Goal: Information Seeking & Learning: Find specific page/section

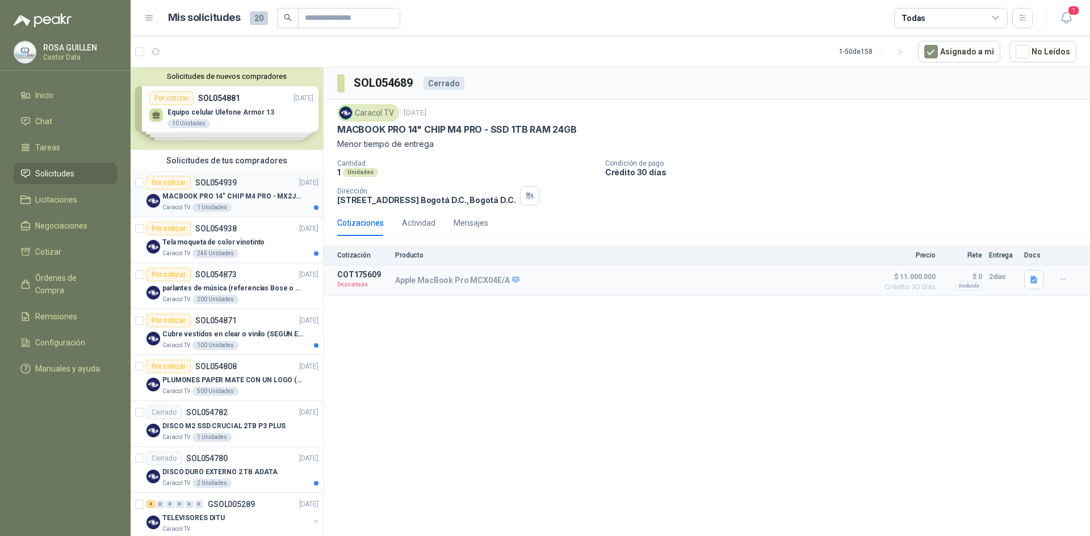
click at [253, 196] on p "MACBOOK PRO 14" CHIP M4 PRO - MX2J3E/A" at bounding box center [232, 196] width 141 height 11
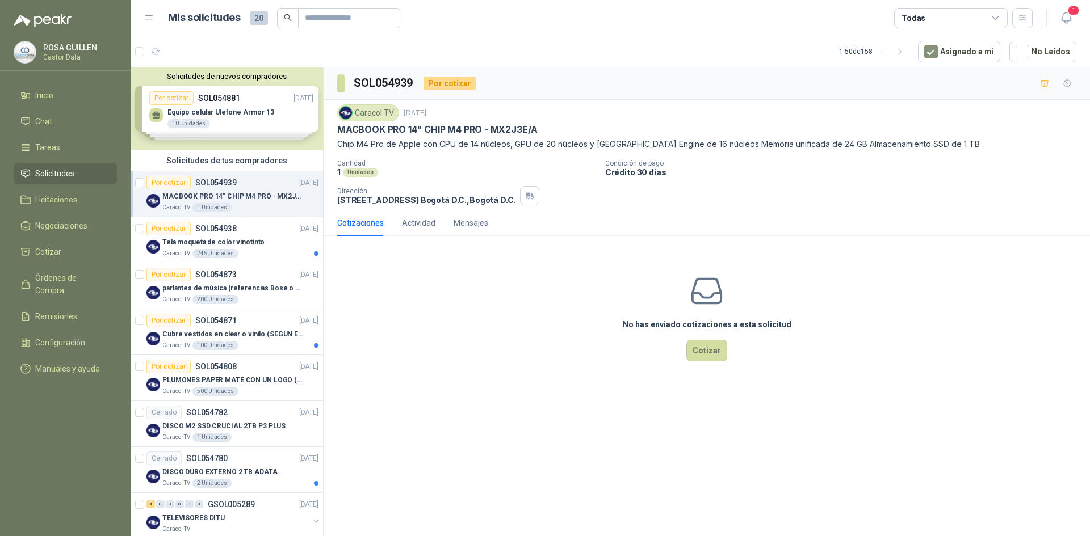
click at [505, 128] on p "MACBOOK PRO 14" CHIP M4 PRO - MX2J3E/A" at bounding box center [437, 130] width 200 height 12
click at [334, 24] on input "text" at bounding box center [344, 18] width 79 height 19
click at [493, 128] on p "MACBOOK PRO 14" CHIP M4 PRO - MX2J3E/A" at bounding box center [437, 130] width 200 height 12
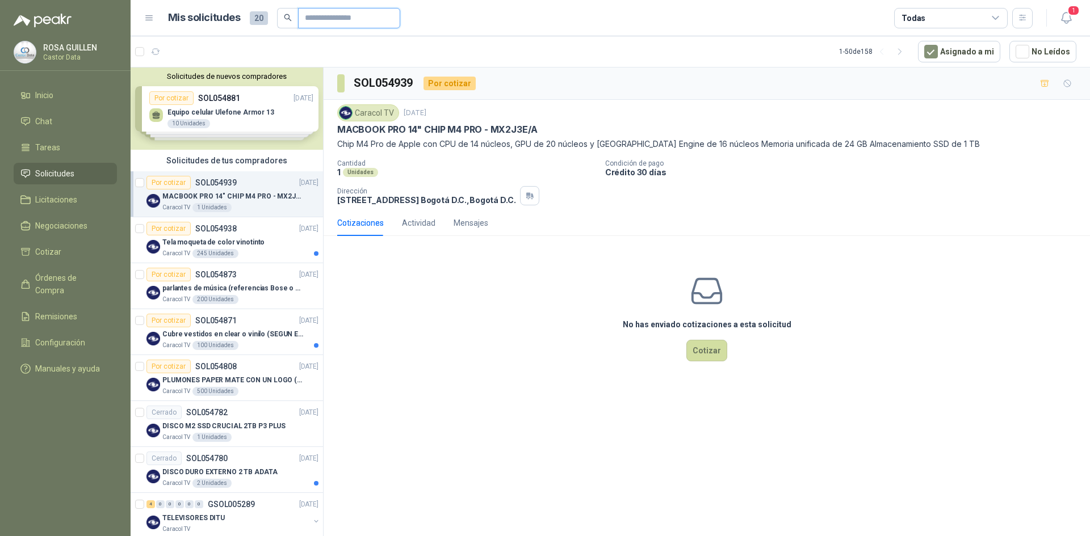
click at [339, 21] on input "text" at bounding box center [344, 18] width 79 height 19
click at [502, 125] on p "MACBOOK PRO 14" CHIP M4 PRO - MX2J3E/A" at bounding box center [437, 130] width 200 height 12
click at [331, 23] on input "text" at bounding box center [344, 18] width 79 height 19
drag, startPoint x: 492, startPoint y: 129, endPoint x: 527, endPoint y: 128, distance: 34.6
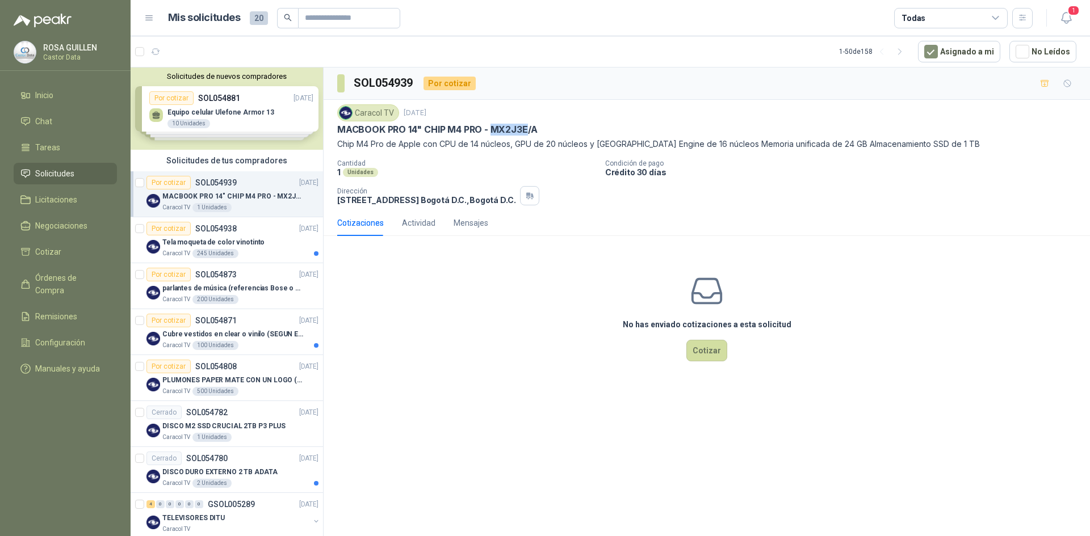
click at [527, 128] on p "MACBOOK PRO 14" CHIP M4 PRO - MX2J3E/A" at bounding box center [437, 130] width 200 height 12
copy p "MX2J3E"
click at [322, 19] on input "text" at bounding box center [344, 18] width 79 height 19
paste input "******"
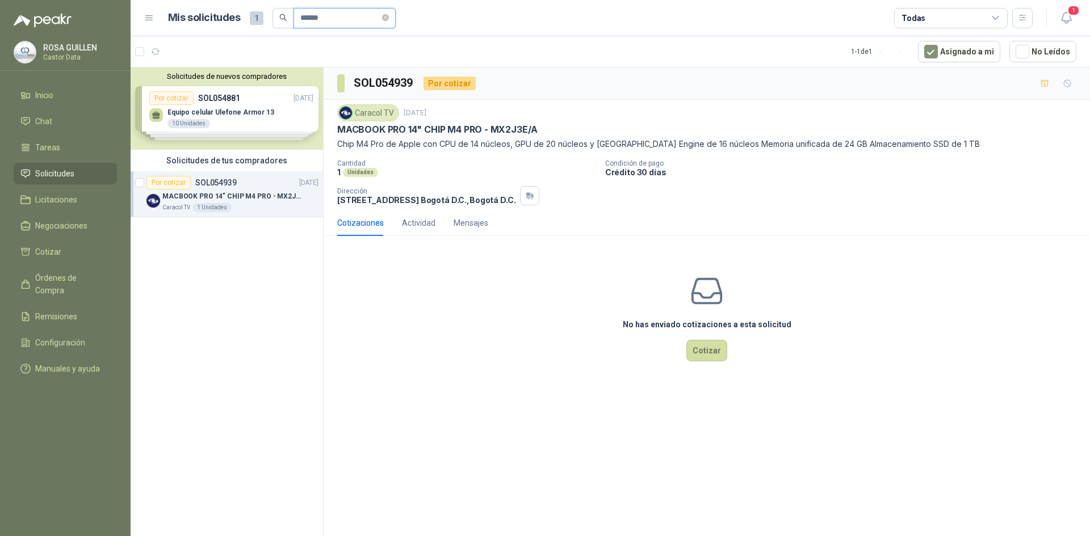
type input "******"
click at [254, 200] on p "MACBOOK PRO 14" CHIP M4 PRO - MX2J3E/A" at bounding box center [232, 196] width 141 height 11
click at [996, 17] on icon at bounding box center [995, 18] width 10 height 10
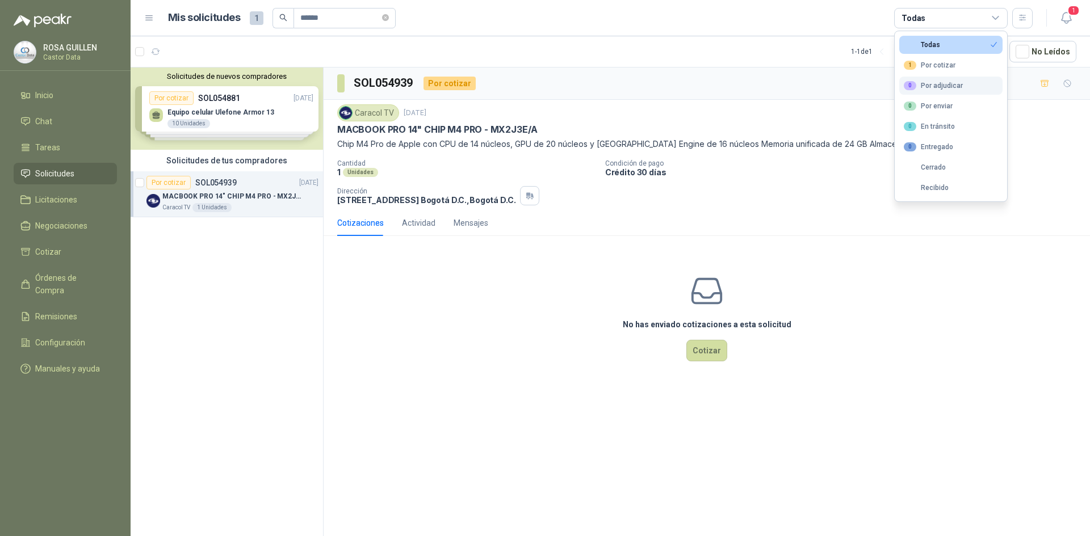
click at [948, 88] on div "0 Por adjudicar" at bounding box center [933, 85] width 59 height 9
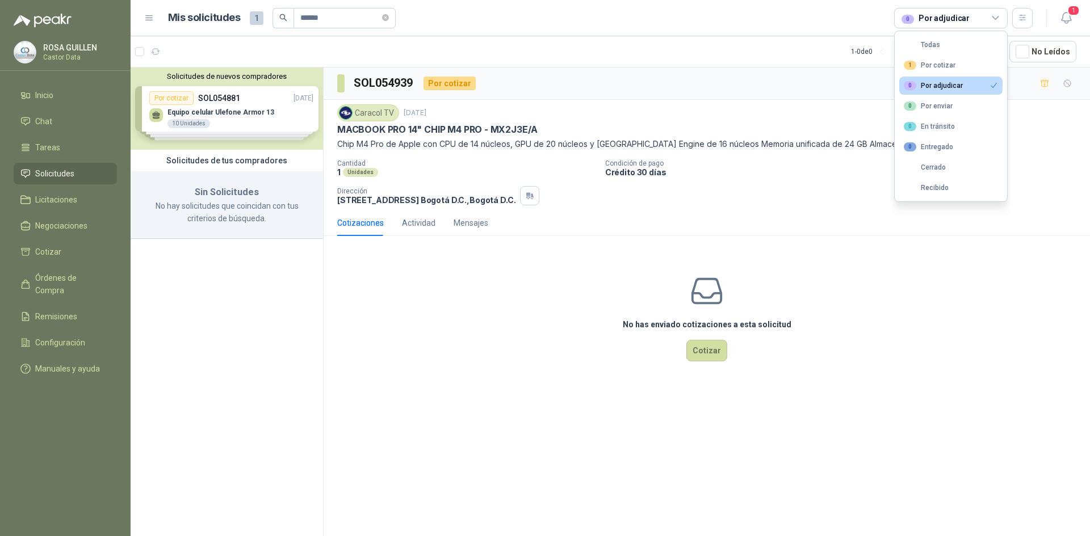
click at [56, 174] on span "Solicitudes" at bounding box center [54, 173] width 39 height 12
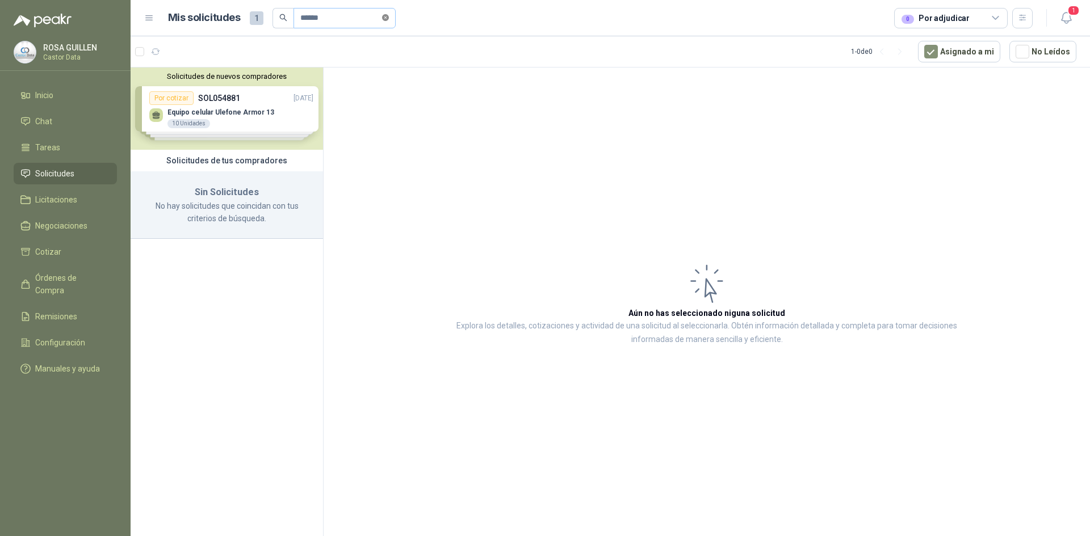
click at [389, 16] on icon "close-circle" at bounding box center [385, 17] width 7 height 7
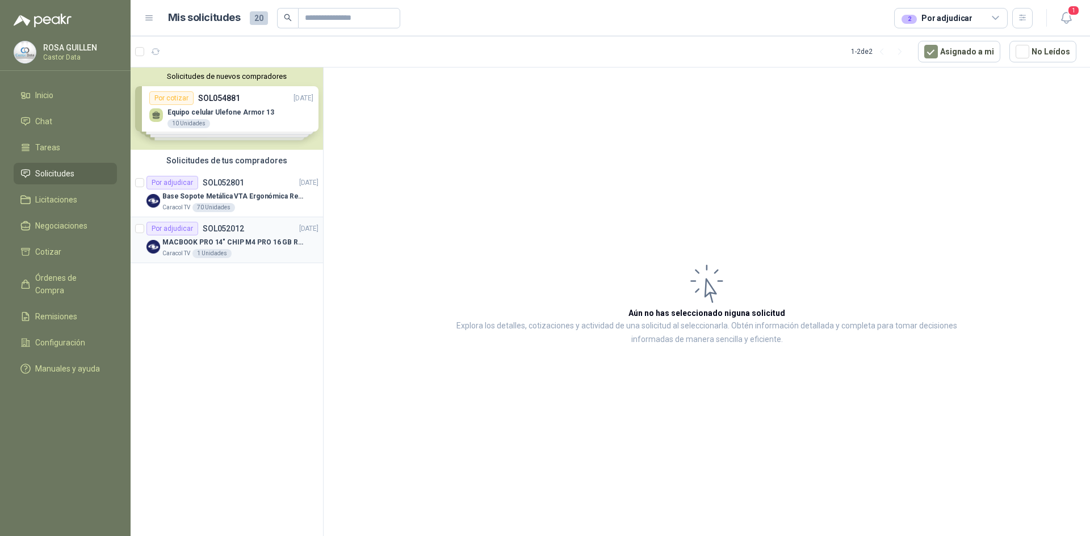
click at [255, 233] on div "Por adjudicar SOL052012 [DATE]" at bounding box center [232, 229] width 172 height 14
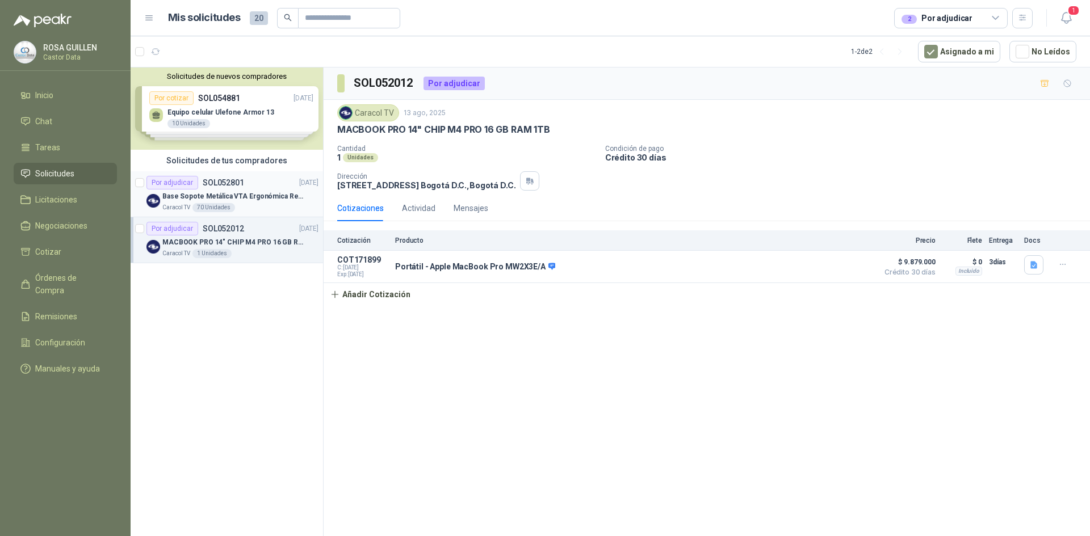
click at [229, 184] on p "SOL052801" at bounding box center [223, 183] width 41 height 8
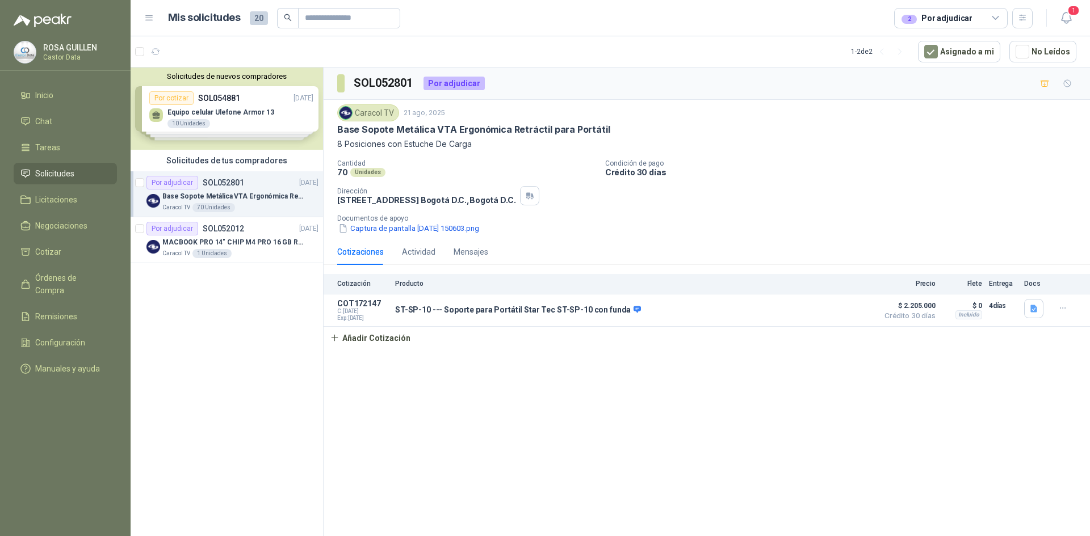
click at [998, 17] on icon at bounding box center [995, 18] width 10 height 10
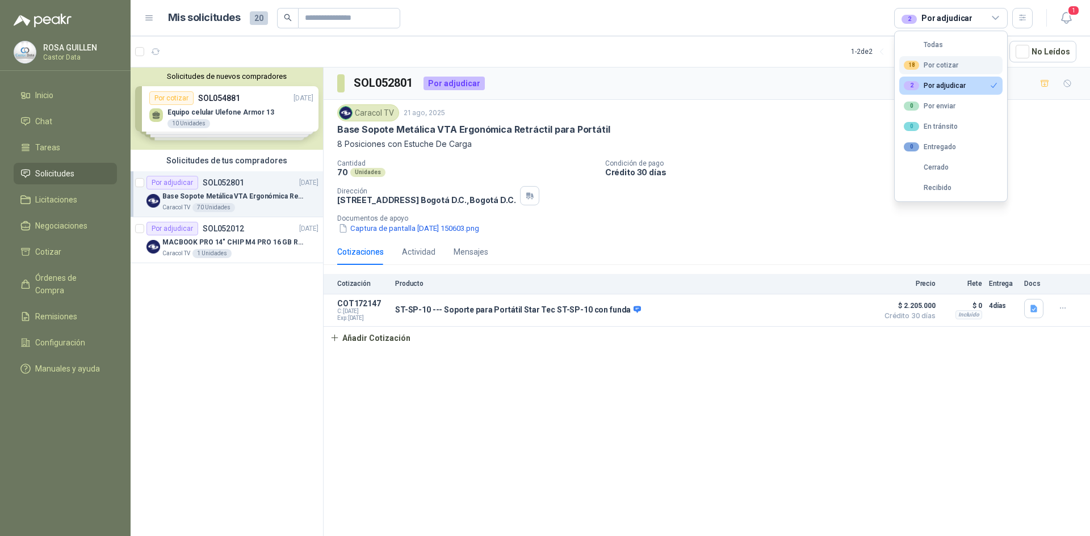
click at [953, 67] on div "18 Por cotizar" at bounding box center [931, 65] width 54 height 9
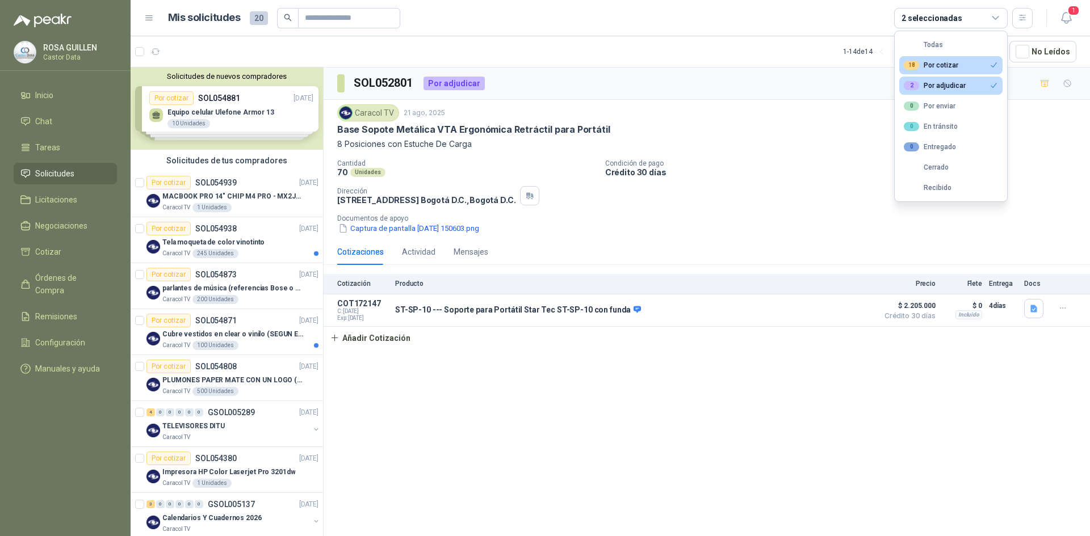
click at [938, 82] on div "2 Por adjudicar" at bounding box center [935, 85] width 62 height 9
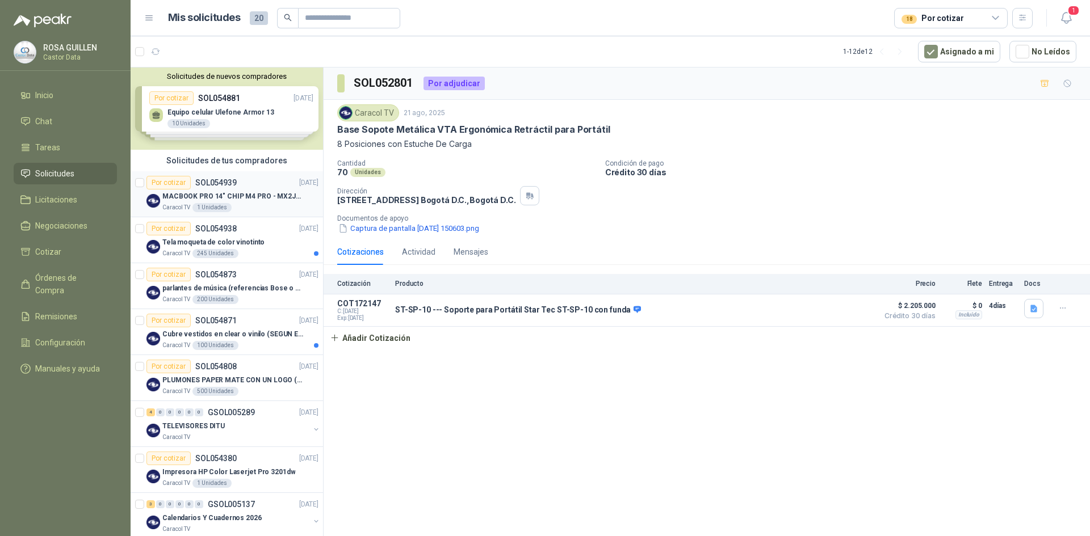
click at [239, 188] on div "Por cotizar SOL054939 [DATE]" at bounding box center [232, 183] width 172 height 14
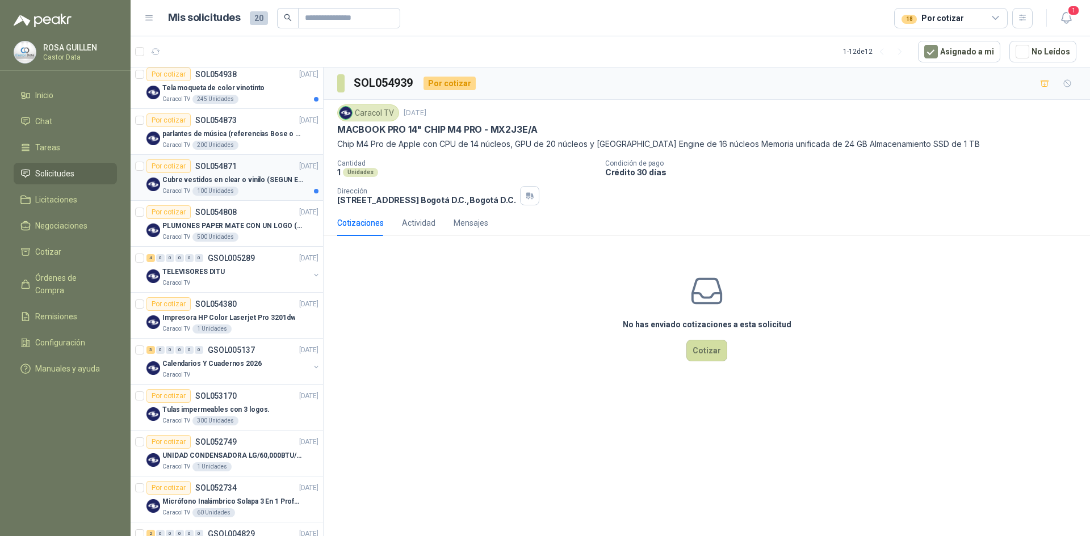
scroll to position [199, 0]
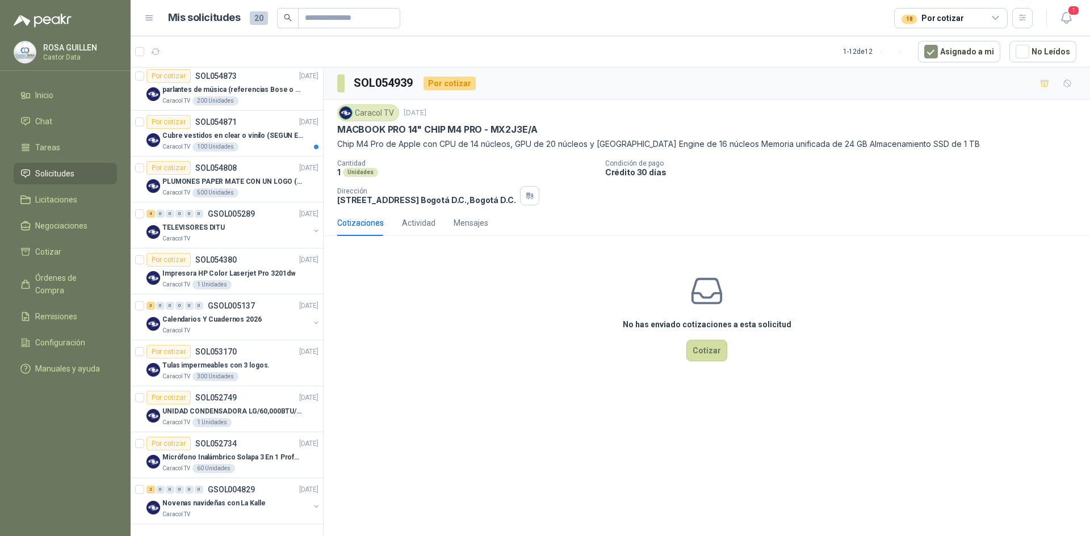
click at [355, 124] on p "MACBOOK PRO 14" CHIP M4 PRO - MX2J3E/A" at bounding box center [437, 130] width 200 height 12
click at [338, 28] on header "Mis solicitudes 20 18 Por cotizar 1" at bounding box center [610, 18] width 959 height 36
click at [993, 19] on icon at bounding box center [995, 18] width 10 height 10
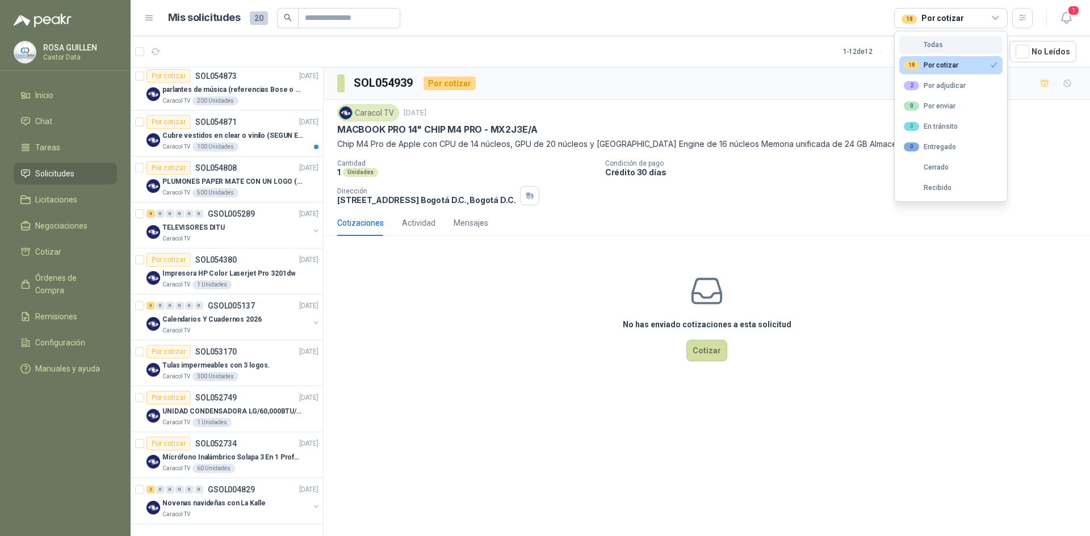
click at [944, 44] on button "Todas" at bounding box center [950, 45] width 103 height 18
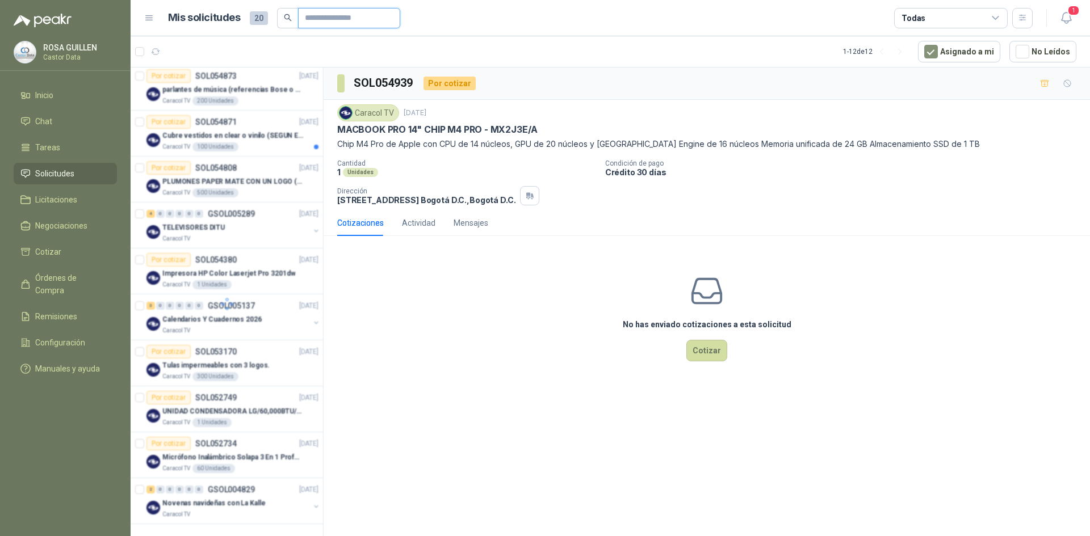
click at [325, 21] on input "text" at bounding box center [344, 18] width 79 height 19
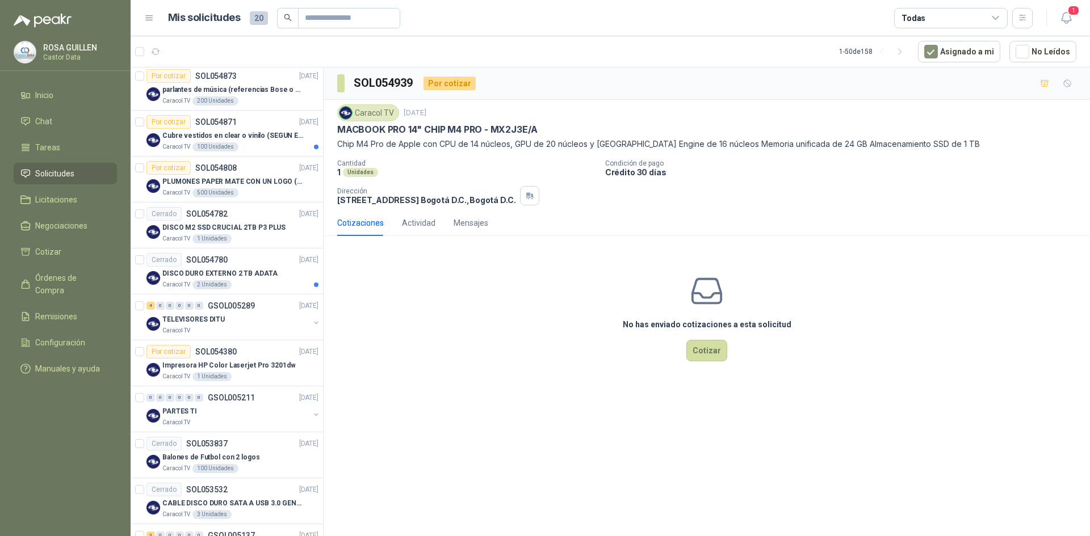
click at [455, 131] on p "MACBOOK PRO 14" CHIP M4 PRO - MX2J3E/A" at bounding box center [437, 130] width 200 height 12
click at [366, 132] on p "MACBOOK PRO 14" CHIP M4 PRO - MX2J3E/A" at bounding box center [437, 130] width 200 height 12
copy p "MACBOOK"
click at [322, 21] on input "text" at bounding box center [344, 18] width 79 height 19
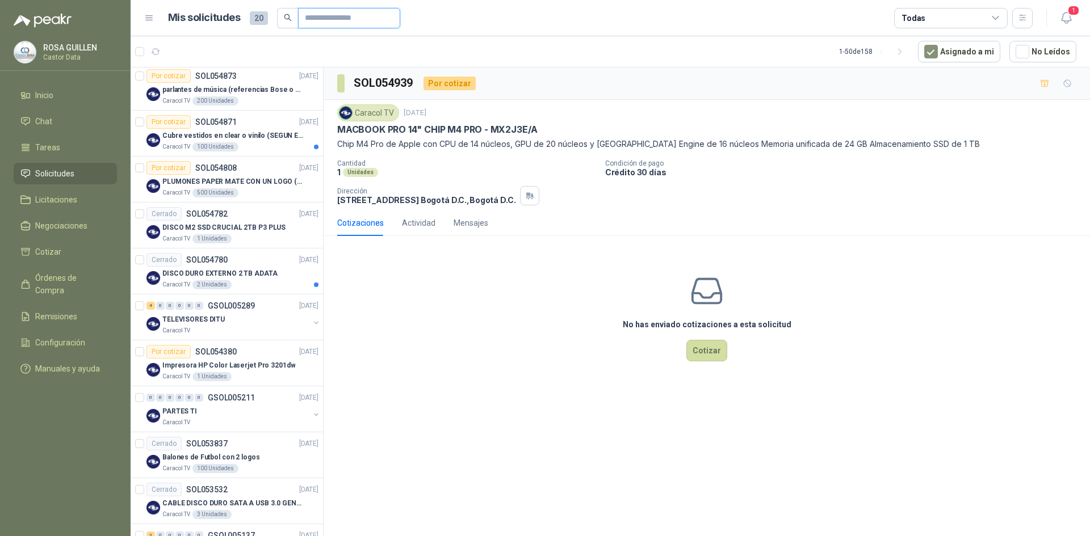
paste input "*******"
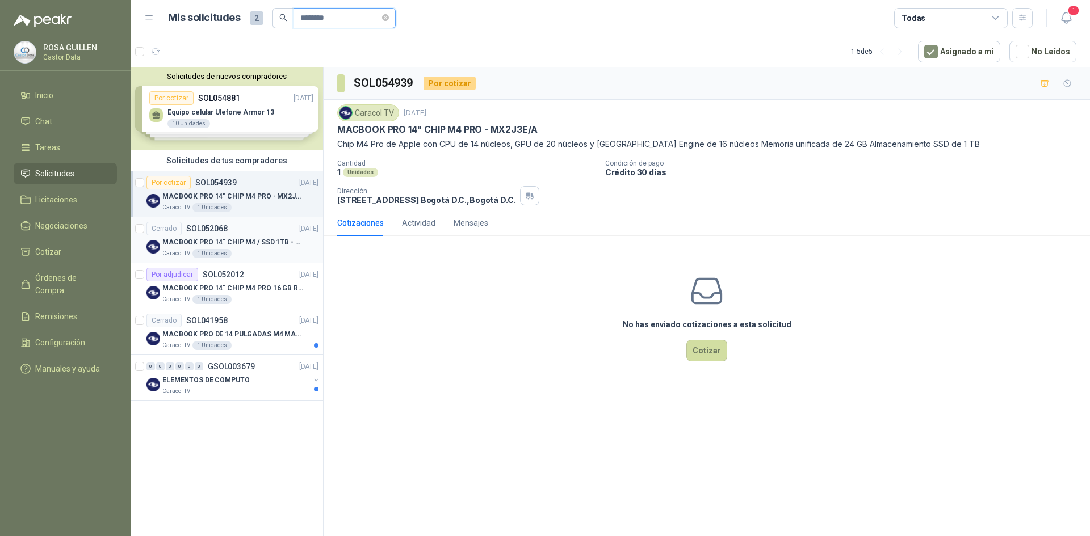
type input "*******"
click at [251, 236] on div "MACBOOK PRO 14" CHIP M4 / SSD 1TB - 24 GB RAM" at bounding box center [240, 243] width 156 height 14
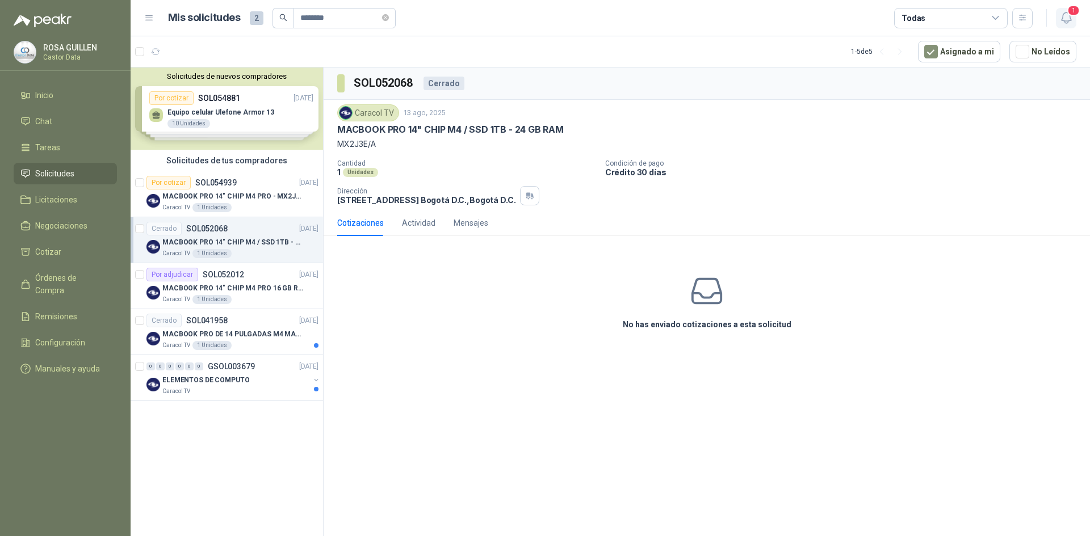
click at [1074, 18] on button "1" at bounding box center [1066, 18] width 20 height 20
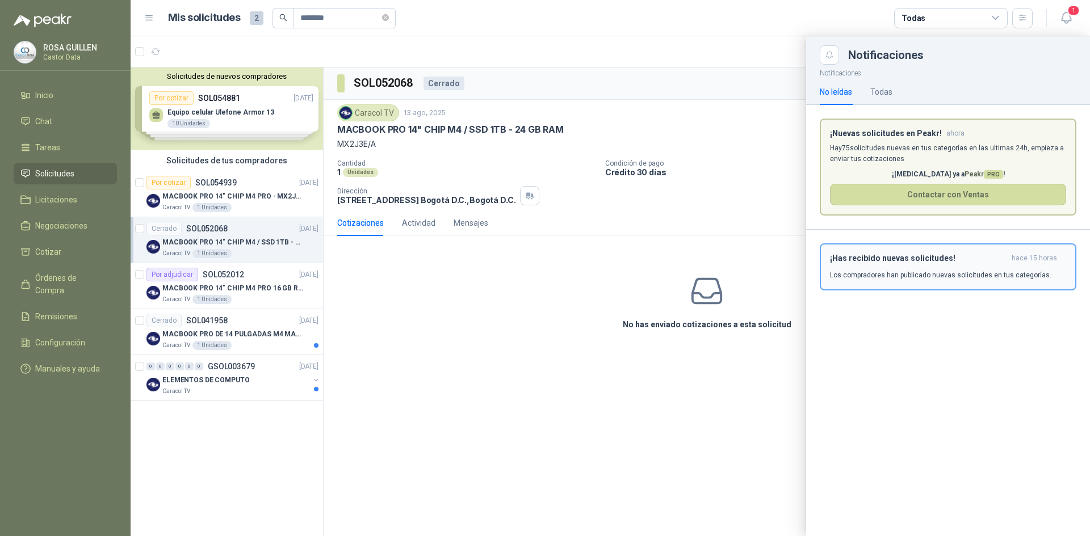
click at [922, 272] on p "Los compradores han publicado nuevas solicitudes en tus categorías." at bounding box center [940, 275] width 221 height 10
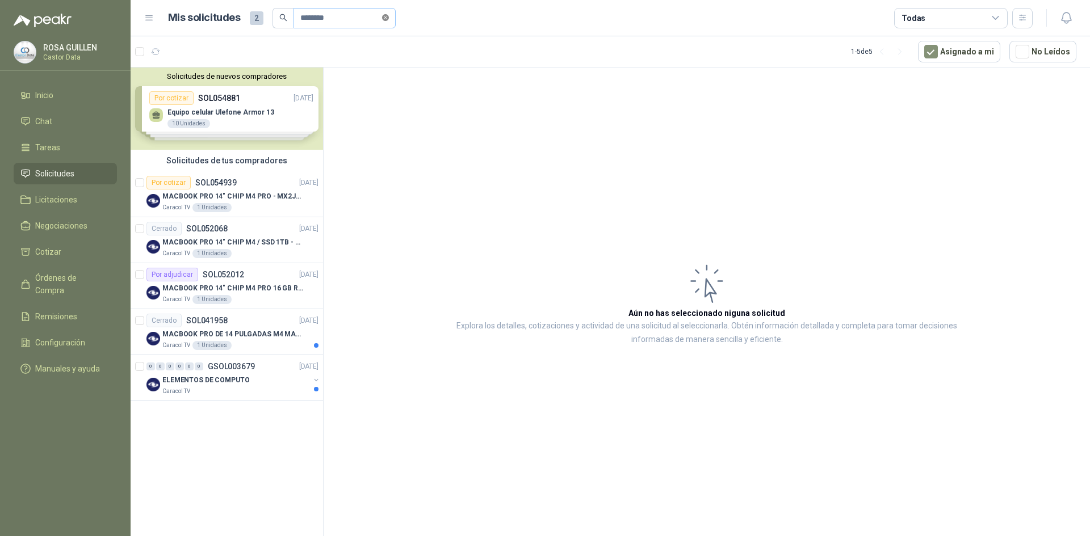
click at [389, 19] on icon "close-circle" at bounding box center [385, 17] width 7 height 7
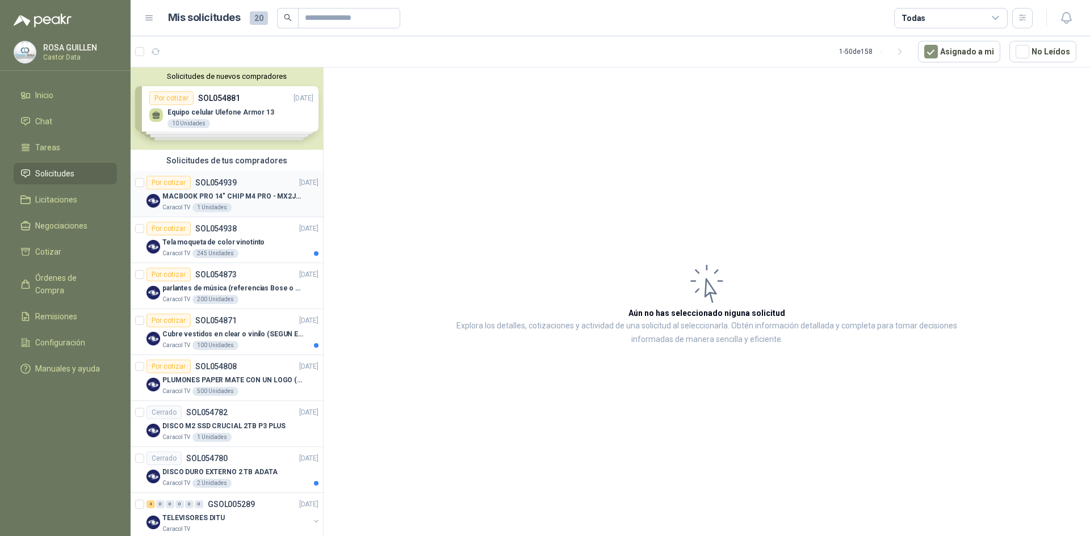
click at [228, 191] on p "MACBOOK PRO 14" CHIP M4 PRO - MX2J3E/A" at bounding box center [232, 196] width 141 height 11
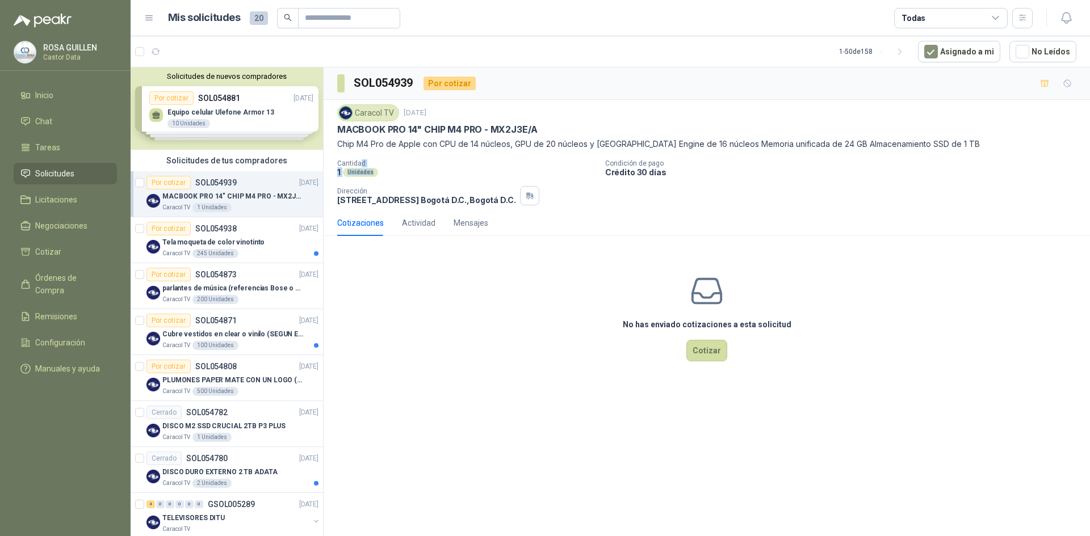
click at [350, 161] on div "Cantidad 1 Unidades Condición de pago Crédito 30 días Dirección [STREET_ADDRESS]" at bounding box center [706, 182] width 739 height 46
click at [212, 234] on div "Por cotizar SOL054938" at bounding box center [191, 229] width 90 height 14
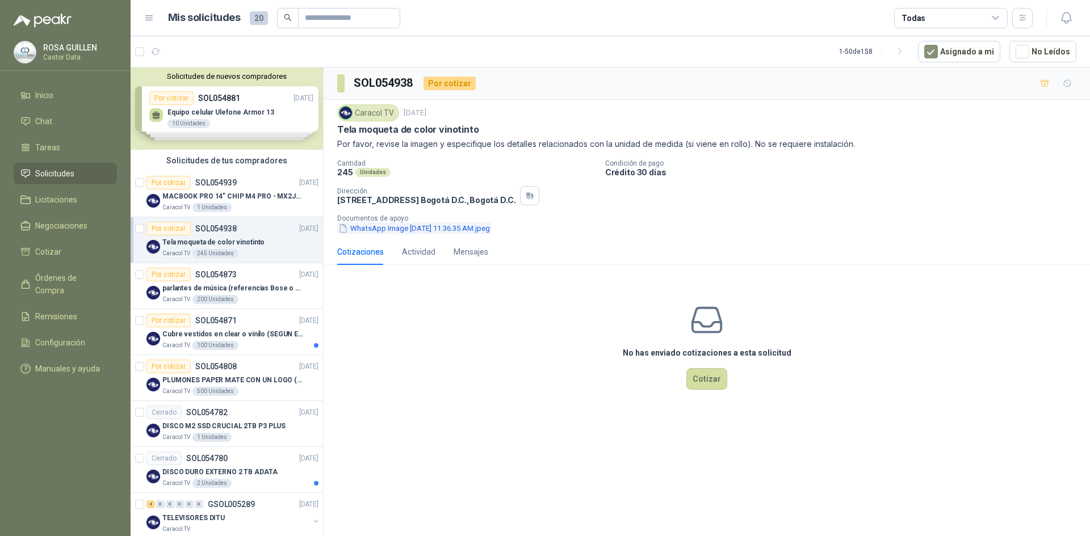
click at [404, 228] on button "WhatsApp Image [DATE] 11.36.35 AM.jpeg" at bounding box center [414, 228] width 154 height 12
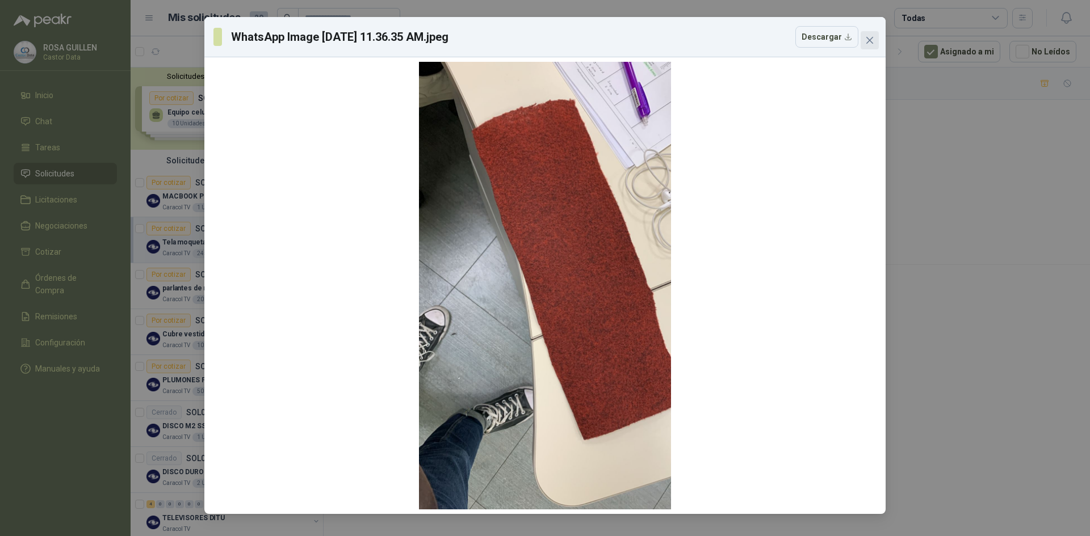
click at [867, 38] on icon "close" at bounding box center [869, 40] width 7 height 7
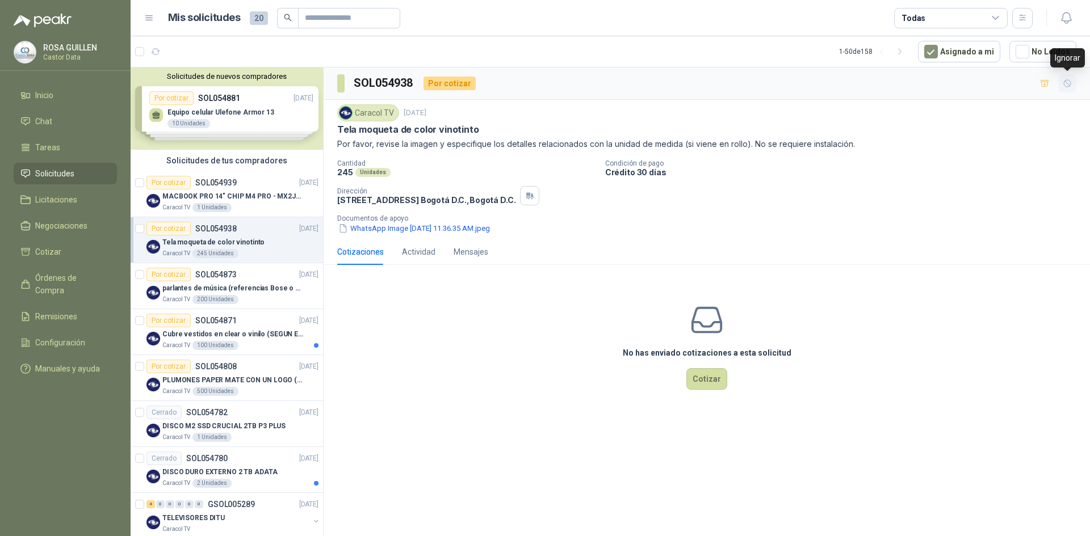
click at [1064, 87] on icon "button" at bounding box center [1067, 84] width 10 height 10
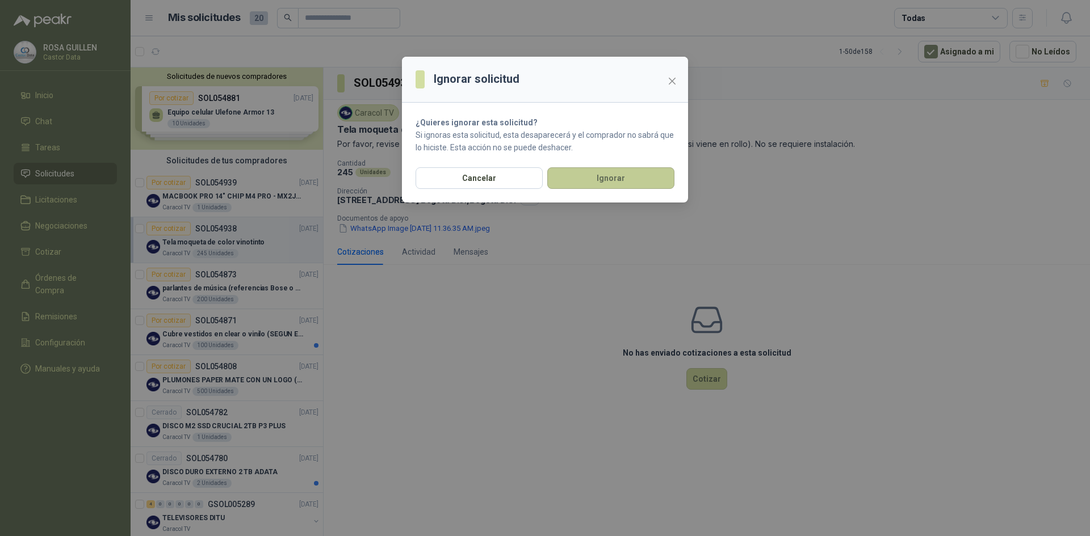
click at [609, 186] on button "Ignorar" at bounding box center [610, 178] width 127 height 22
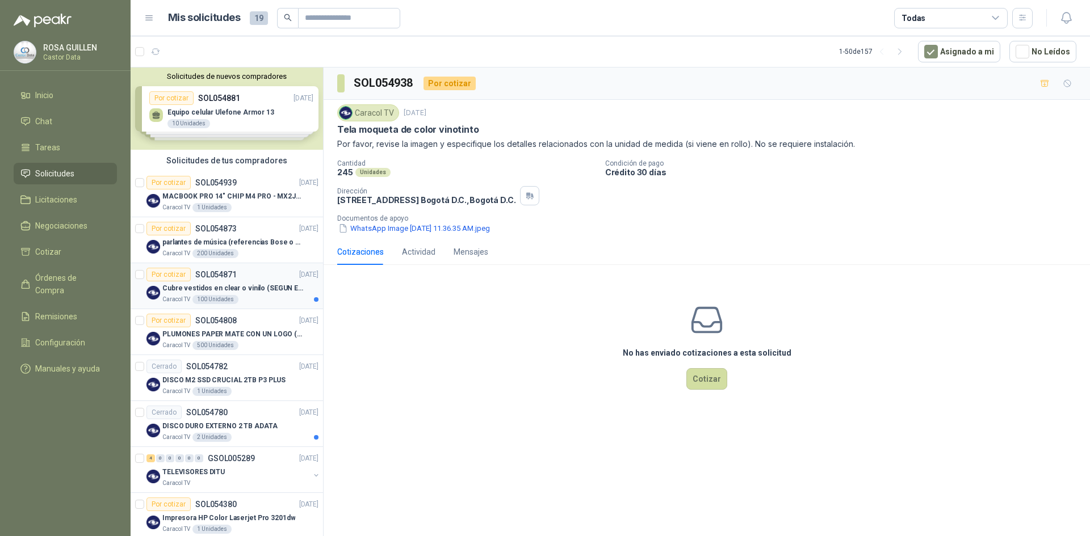
click at [239, 287] on p "Cubre vestidos en clear o vinilo (SEGUN ESPECIFICACIONES DEL ADJUNTO)" at bounding box center [232, 288] width 141 height 11
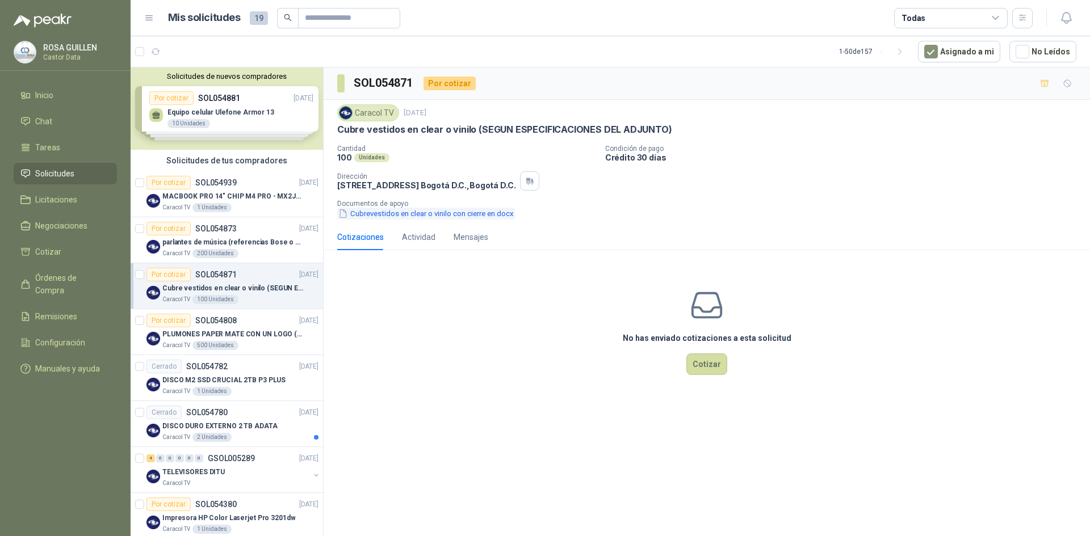
click at [402, 212] on button "Cubrevestidos en clear o vinilo con cierre en.docx" at bounding box center [426, 214] width 178 height 12
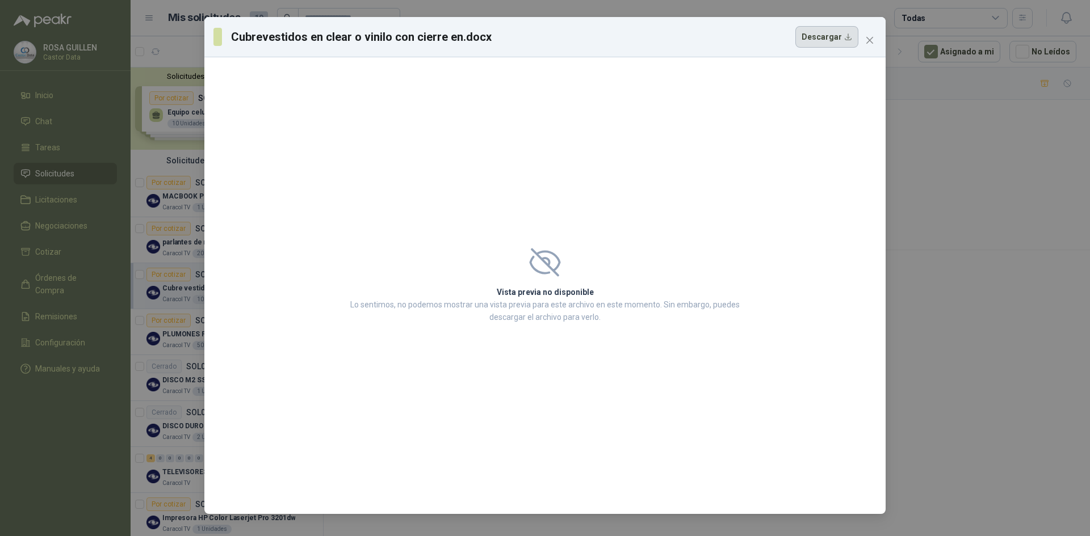
click at [802, 44] on button "Descargar" at bounding box center [826, 37] width 63 height 22
click at [876, 44] on span "Close" at bounding box center [869, 40] width 18 height 9
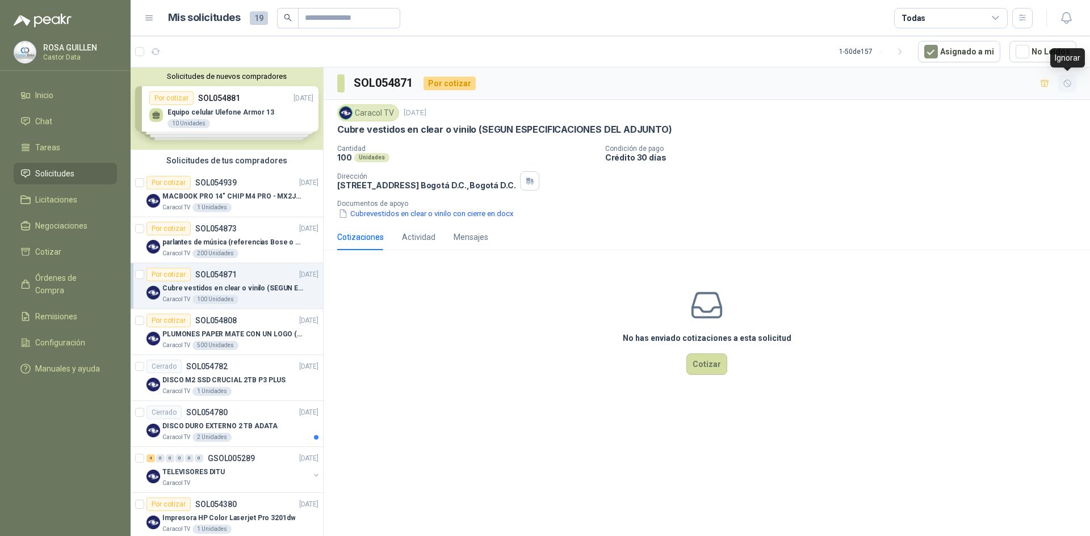
click at [1066, 81] on icon "button" at bounding box center [1067, 84] width 10 height 10
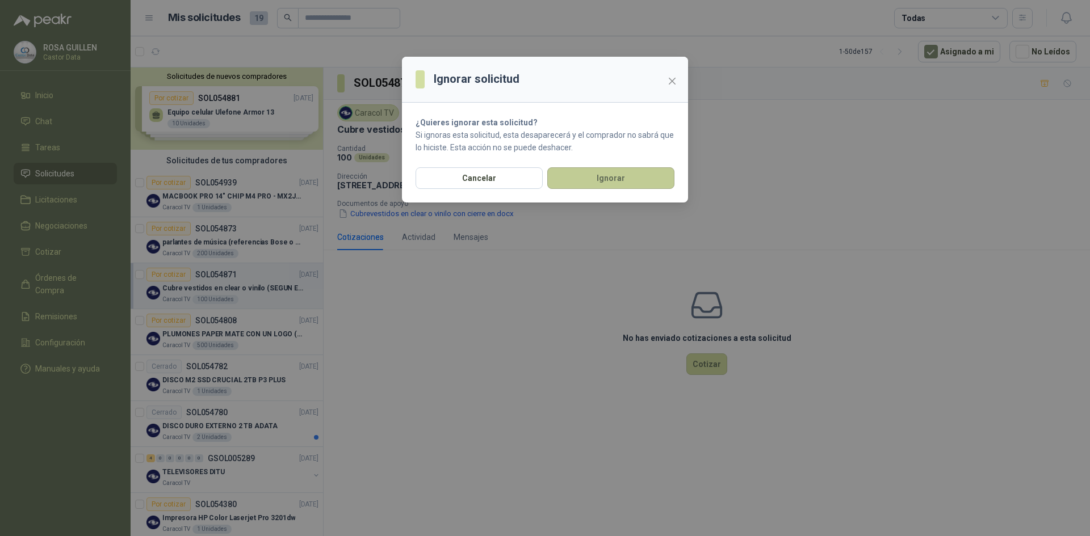
click at [590, 177] on button "Ignorar" at bounding box center [610, 178] width 127 height 22
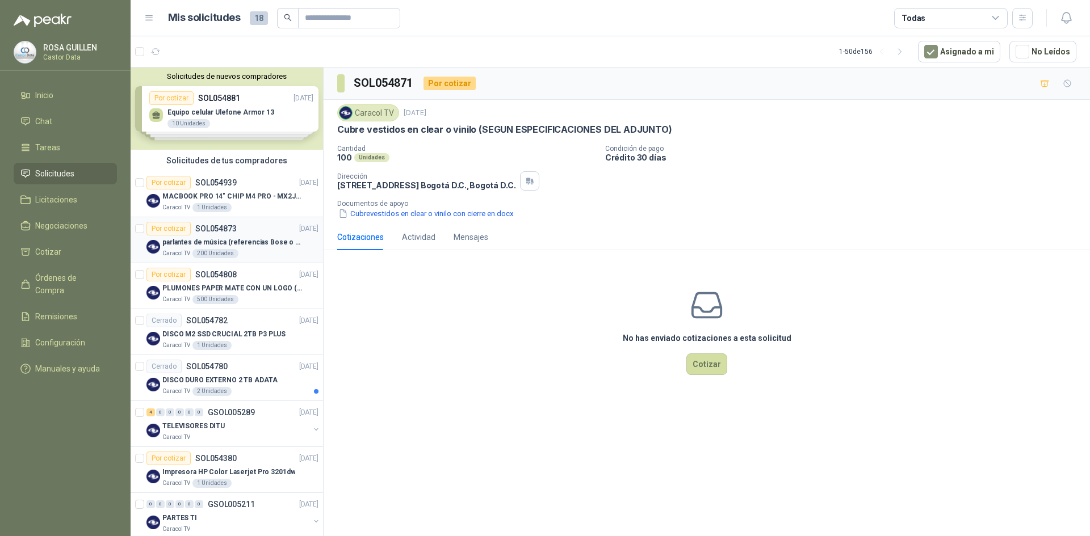
click at [200, 246] on p "parlantes de música (referencias Bose o Alexa) CON MARCACION 1 LOGO (Mas datos …" at bounding box center [232, 242] width 141 height 11
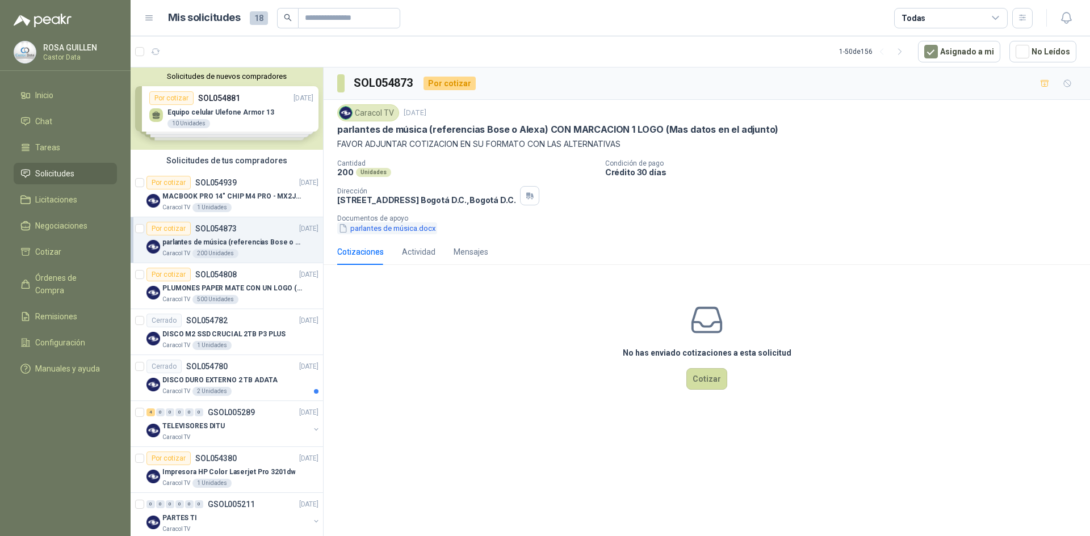
click at [400, 229] on button "parlantes de música.docx" at bounding box center [387, 228] width 100 height 12
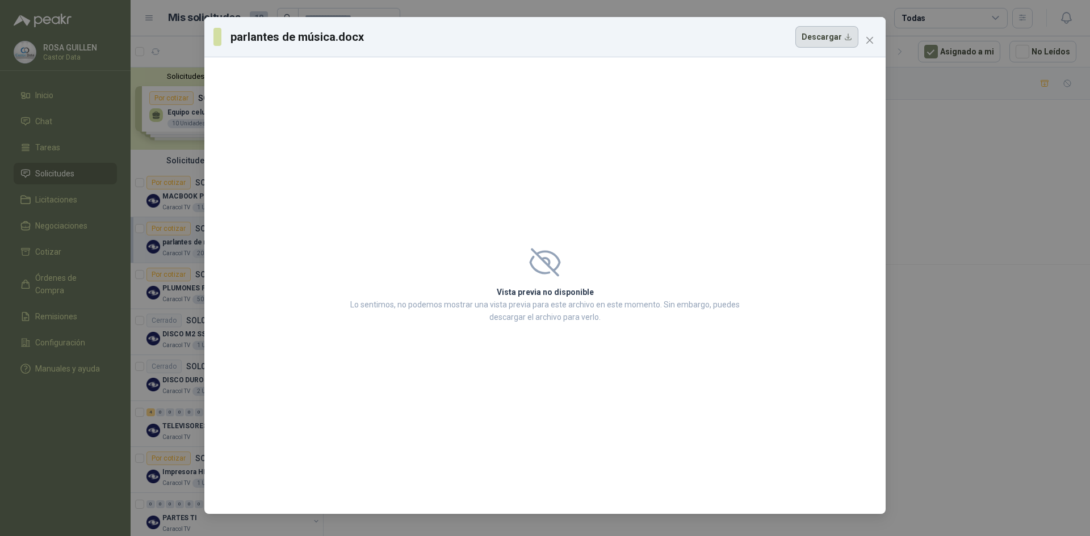
click at [841, 37] on button "Descargar" at bounding box center [826, 37] width 63 height 22
